Goal: Navigation & Orientation: Find specific page/section

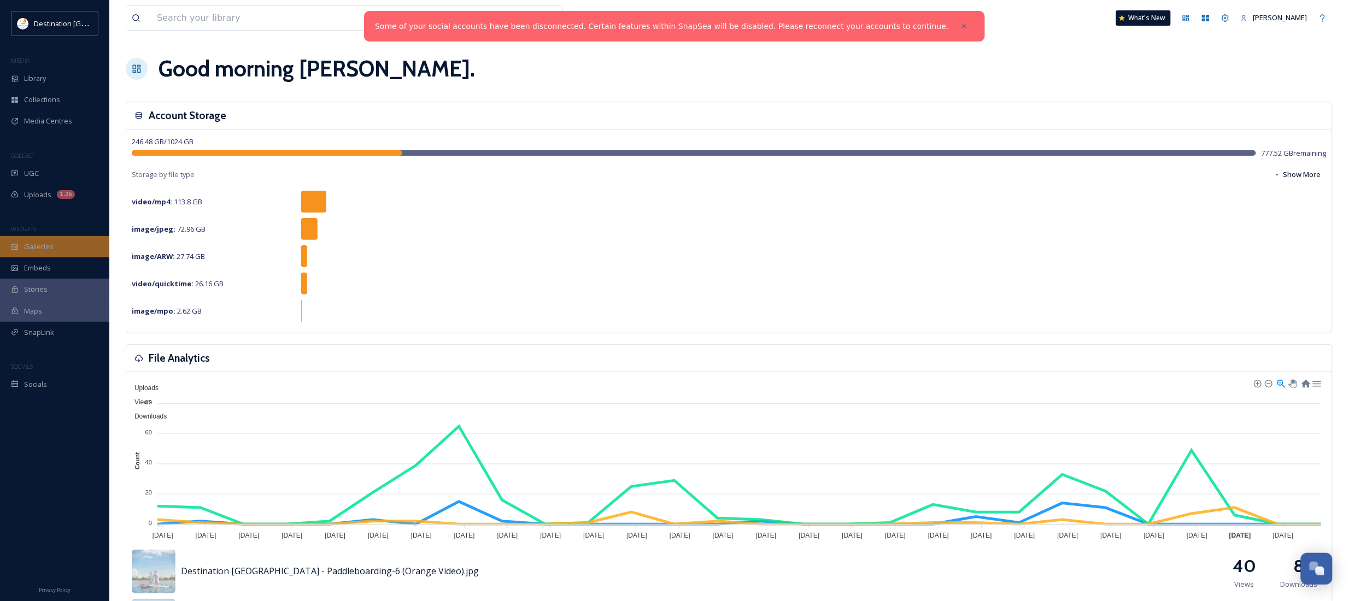
scroll to position [966, 0]
click at [39, 201] on div "Uploads 1.2k" at bounding box center [54, 194] width 109 height 21
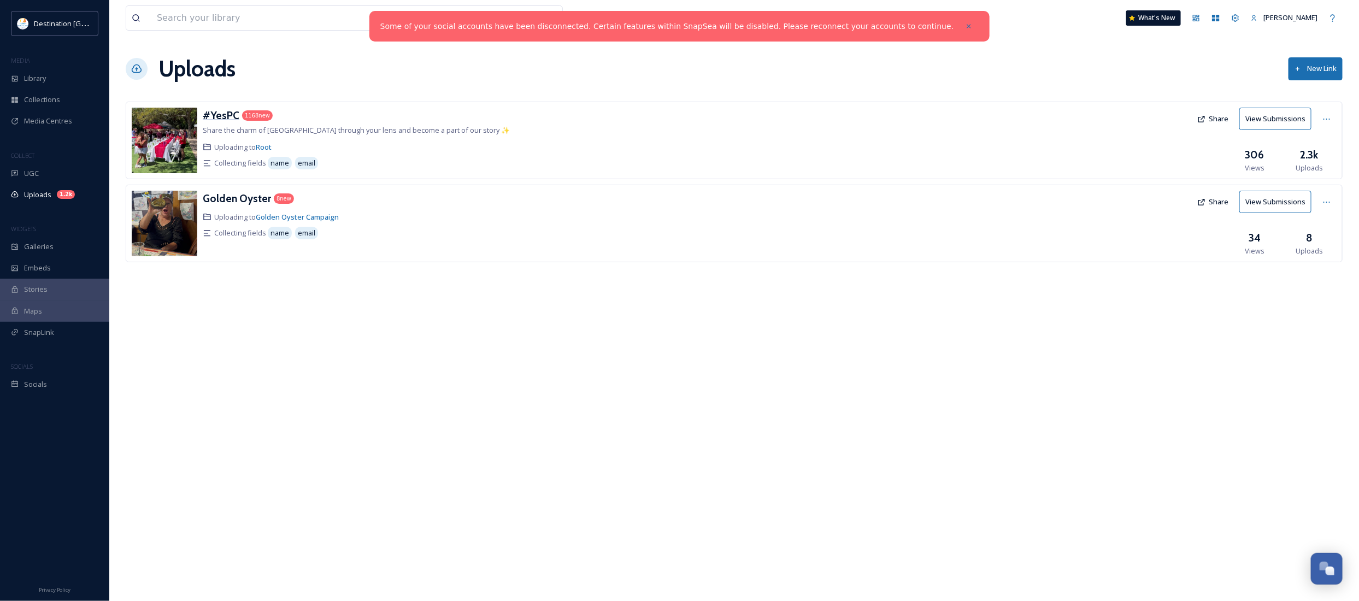
click at [211, 113] on h3 "#YesPC" at bounding box center [221, 115] width 37 height 13
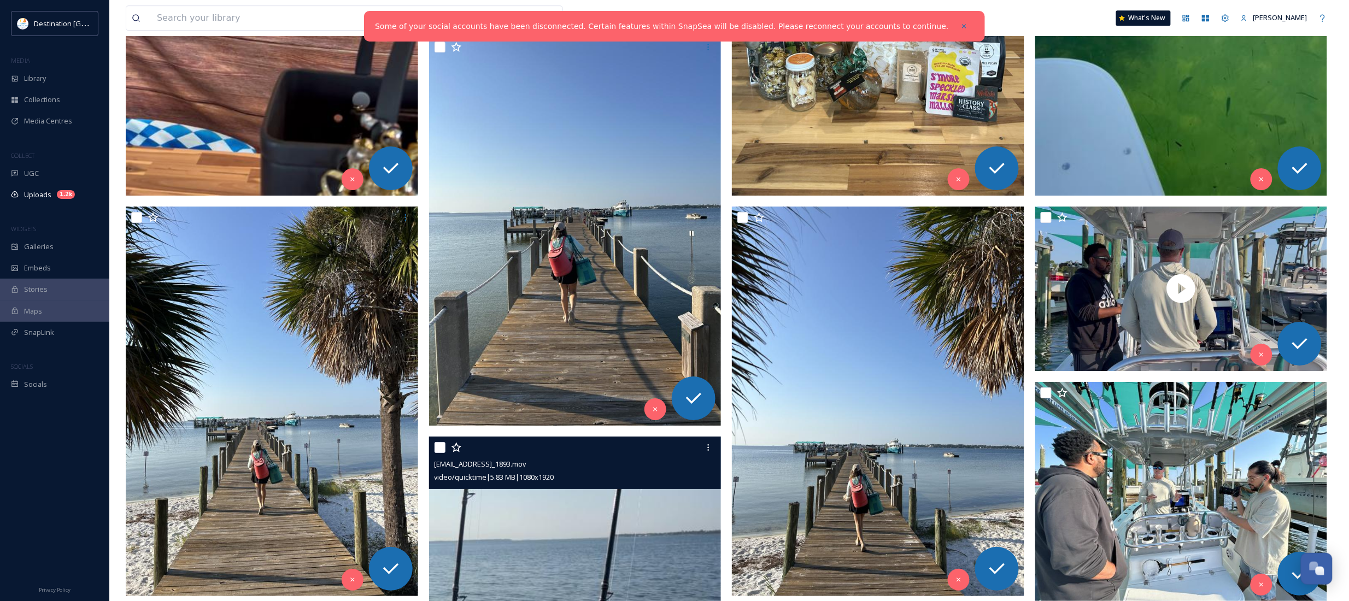
scroll to position [1503, 0]
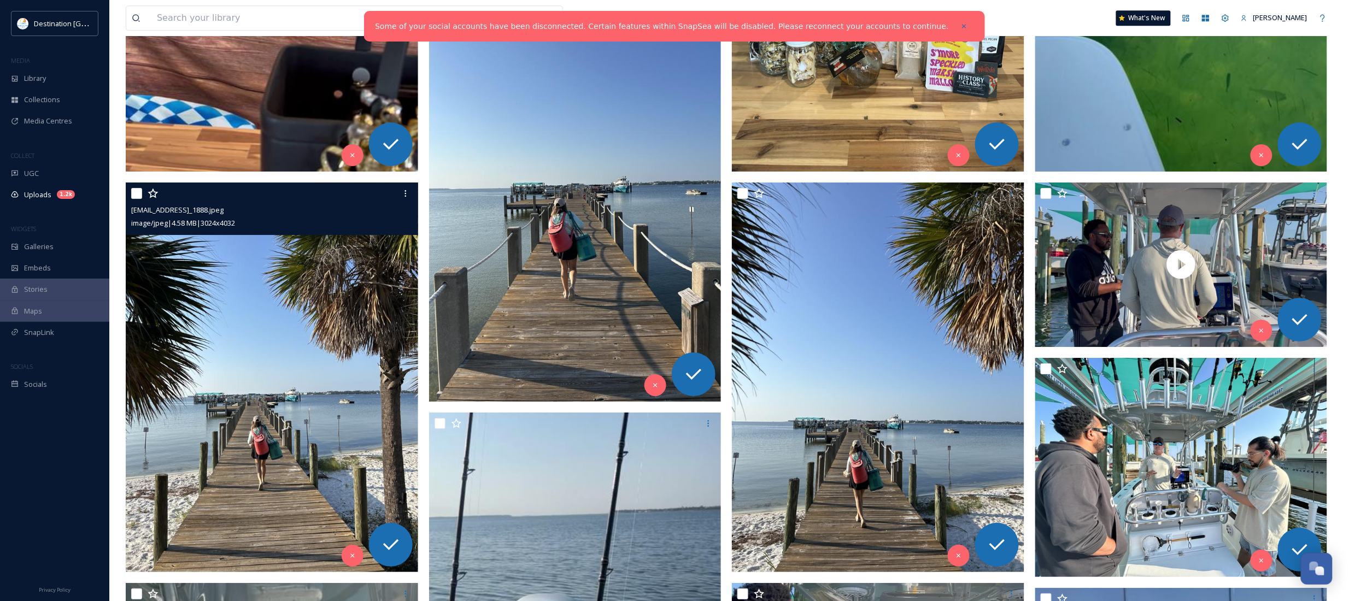
click at [301, 403] on img at bounding box center [272, 378] width 292 height 390
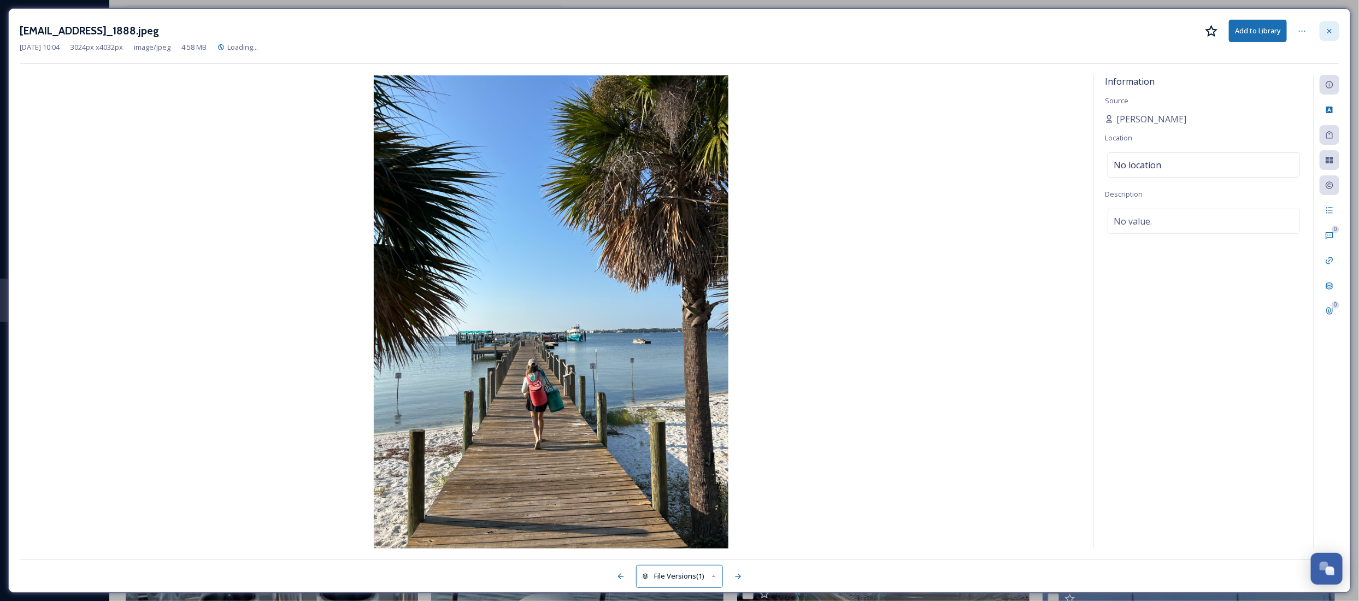
click at [1331, 31] on icon at bounding box center [1329, 31] width 9 height 9
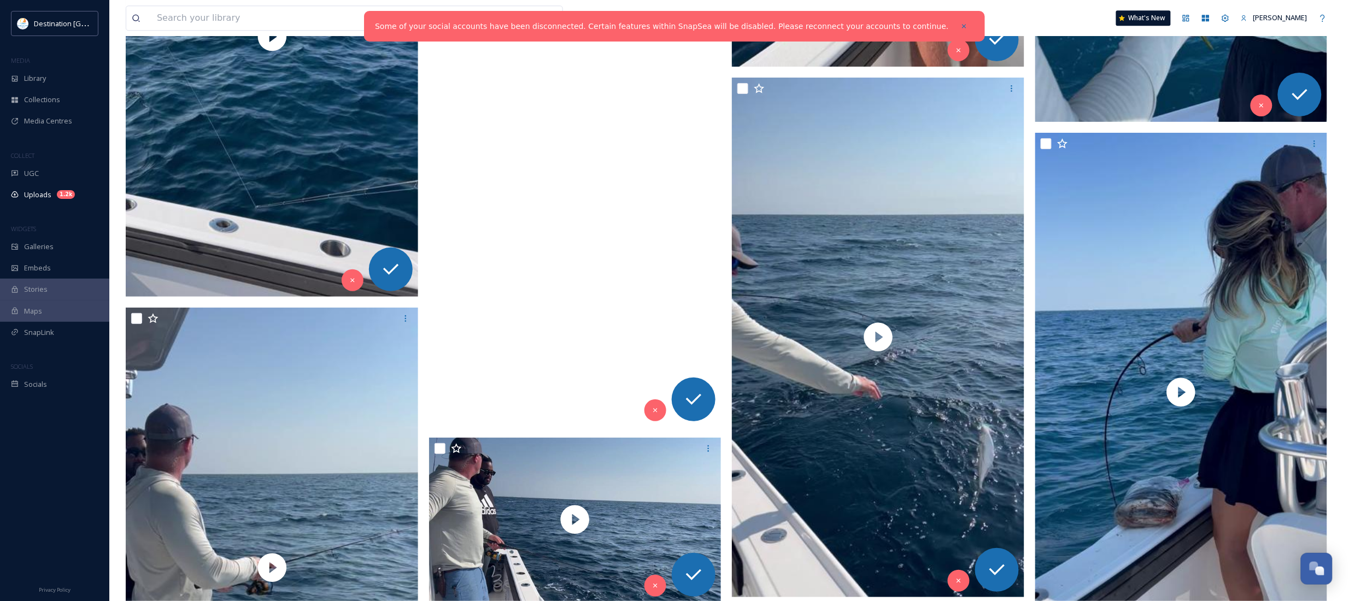
scroll to position [4850, 0]
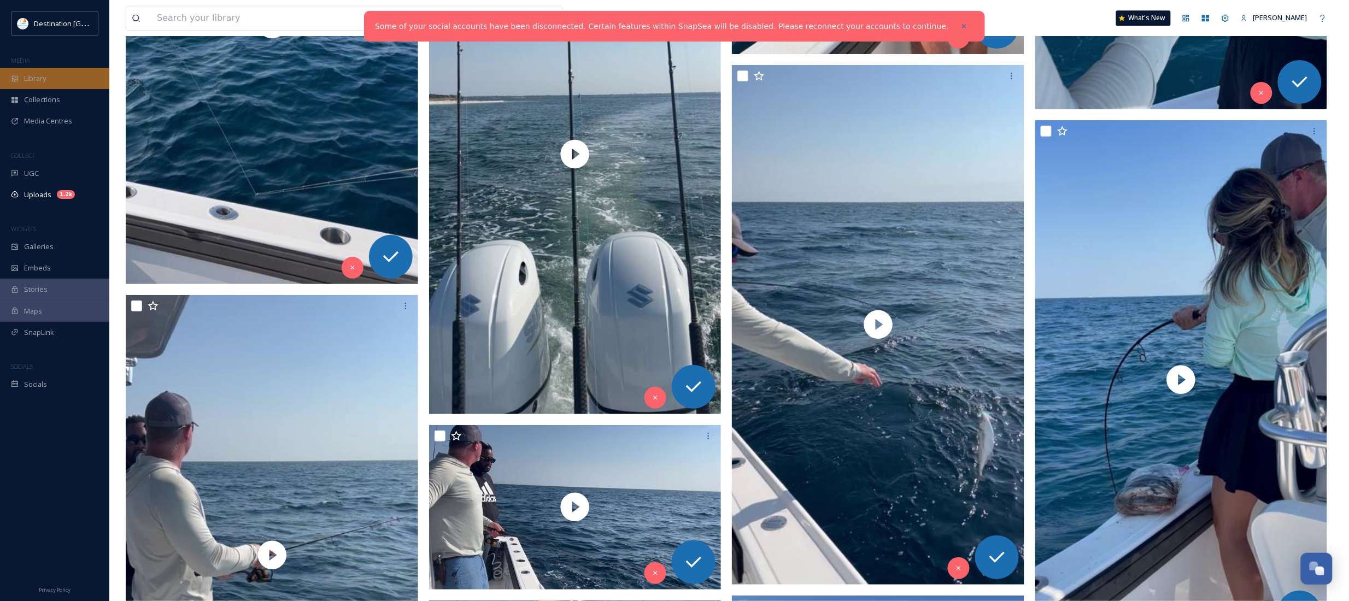
click at [48, 75] on div "Library" at bounding box center [54, 78] width 109 height 21
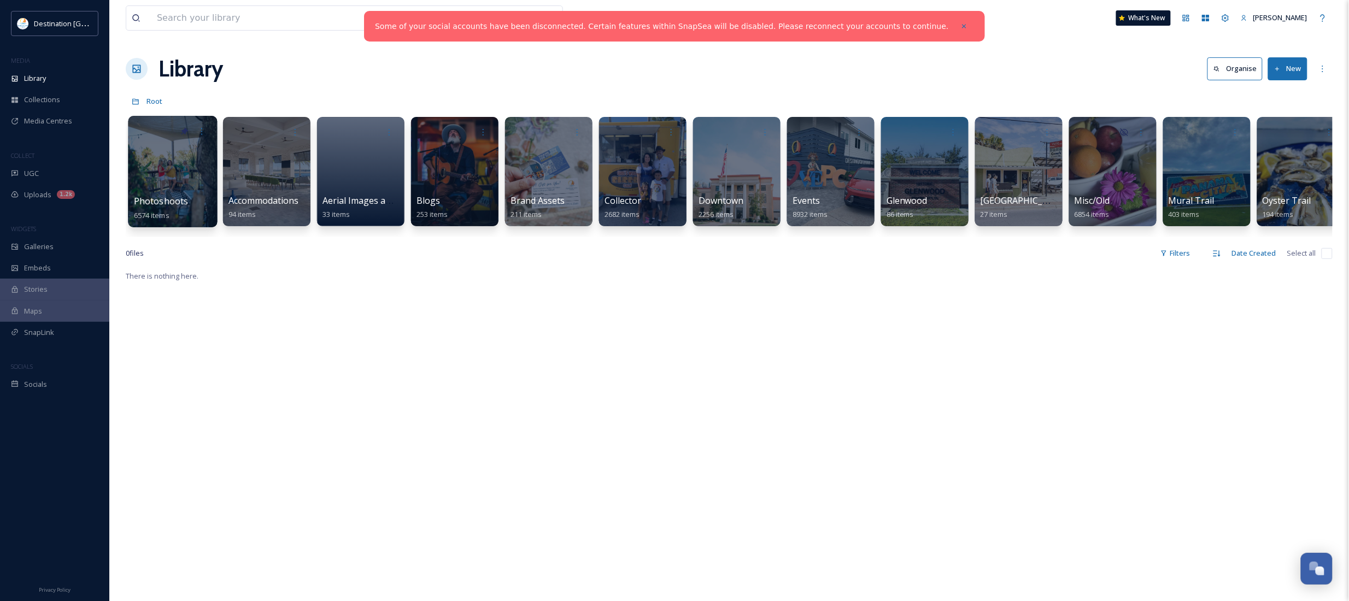
click at [162, 193] on div at bounding box center [172, 171] width 89 height 111
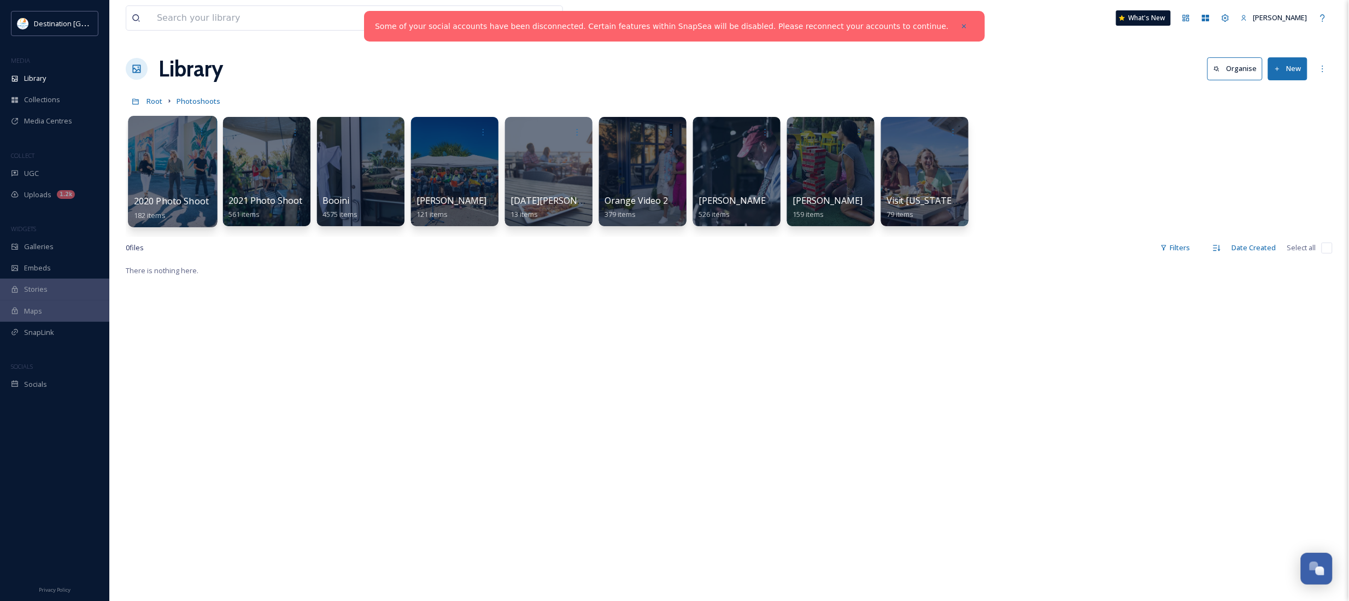
click at [167, 196] on span "2020 Photo Shoot" at bounding box center [171, 201] width 75 height 12
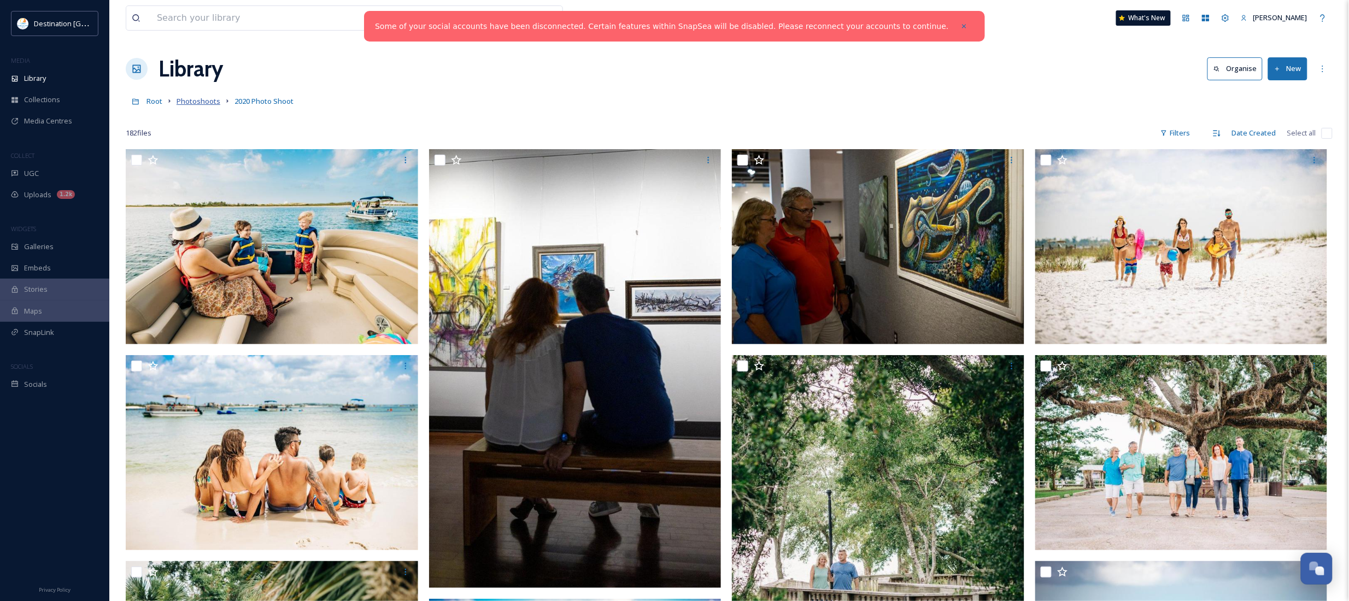
click at [201, 97] on span "Photoshoots" at bounding box center [199, 101] width 44 height 10
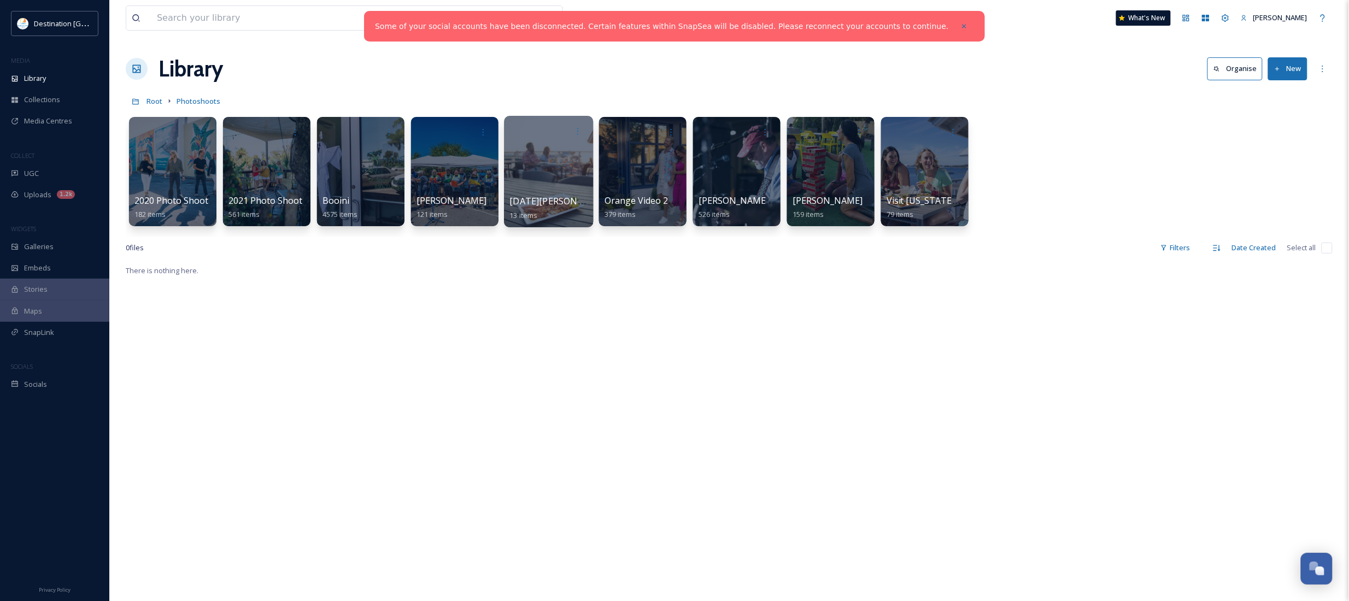
click at [555, 186] on div at bounding box center [548, 171] width 89 height 111
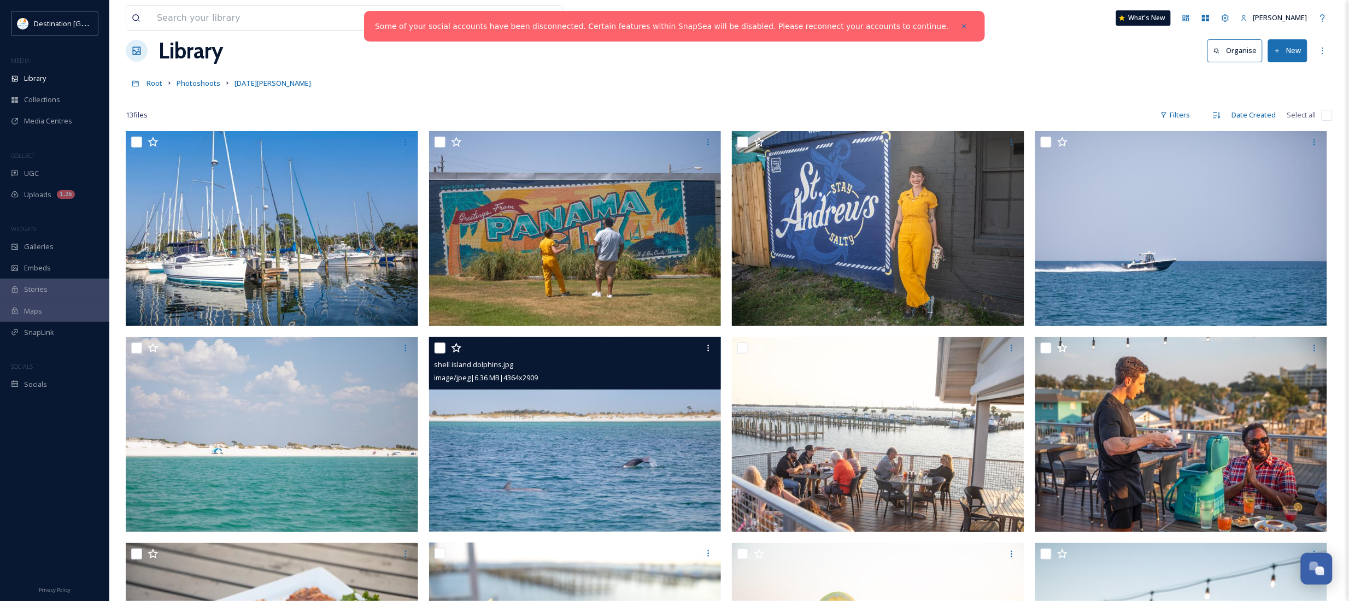
scroll to position [8, 0]
